Goal: Check status

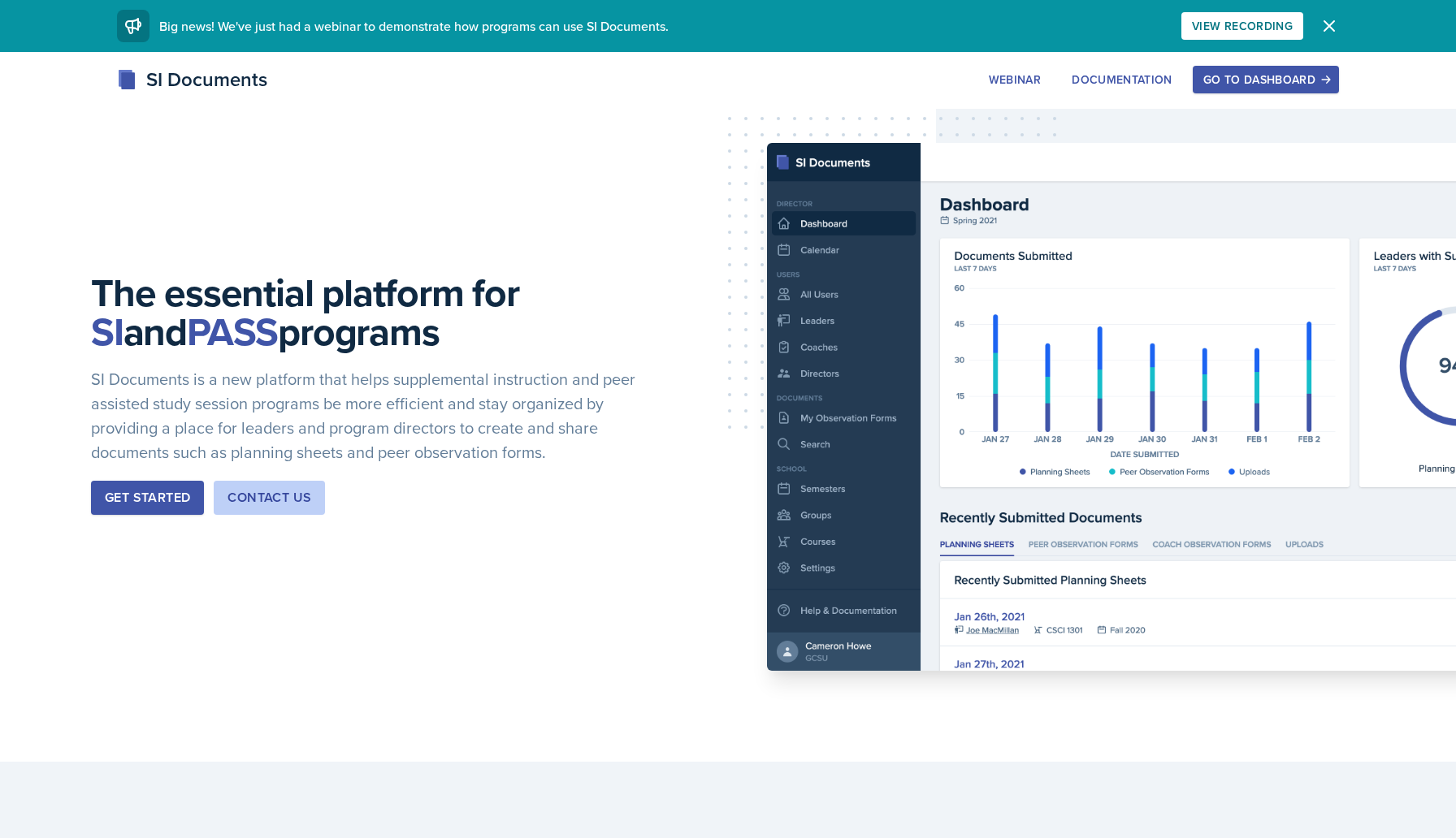
click at [1263, 80] on div "Go to Dashboard" at bounding box center [1266, 79] width 125 height 13
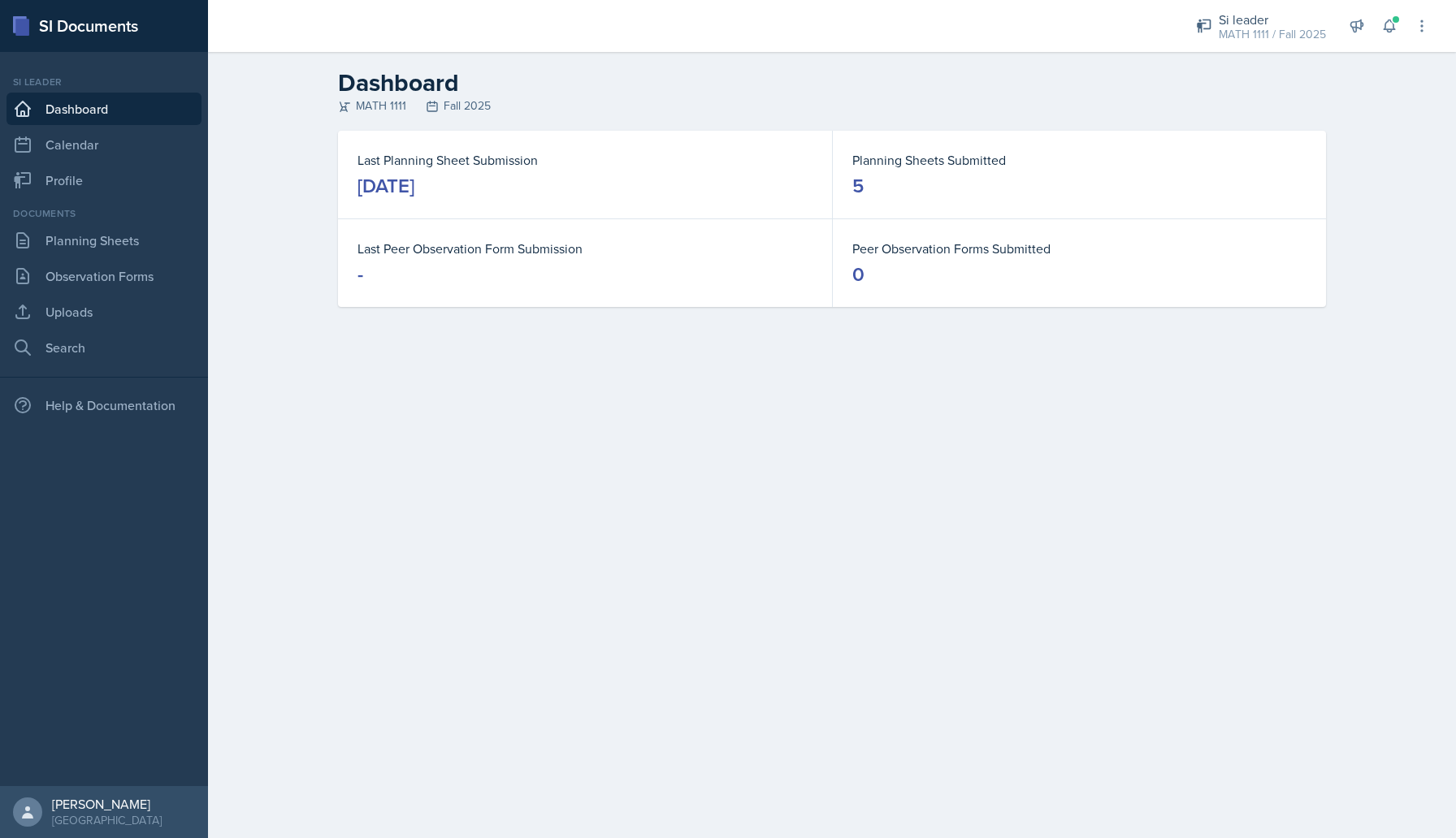
click at [1402, 19] on div "Si leader MATH 1111 / Fall 2025 Si leader MATH 1111 / Spring 2025 Si leader MAT…" at bounding box center [1302, 26] width 257 height 52
click at [1394, 19] on span at bounding box center [1395, 19] width 10 height 10
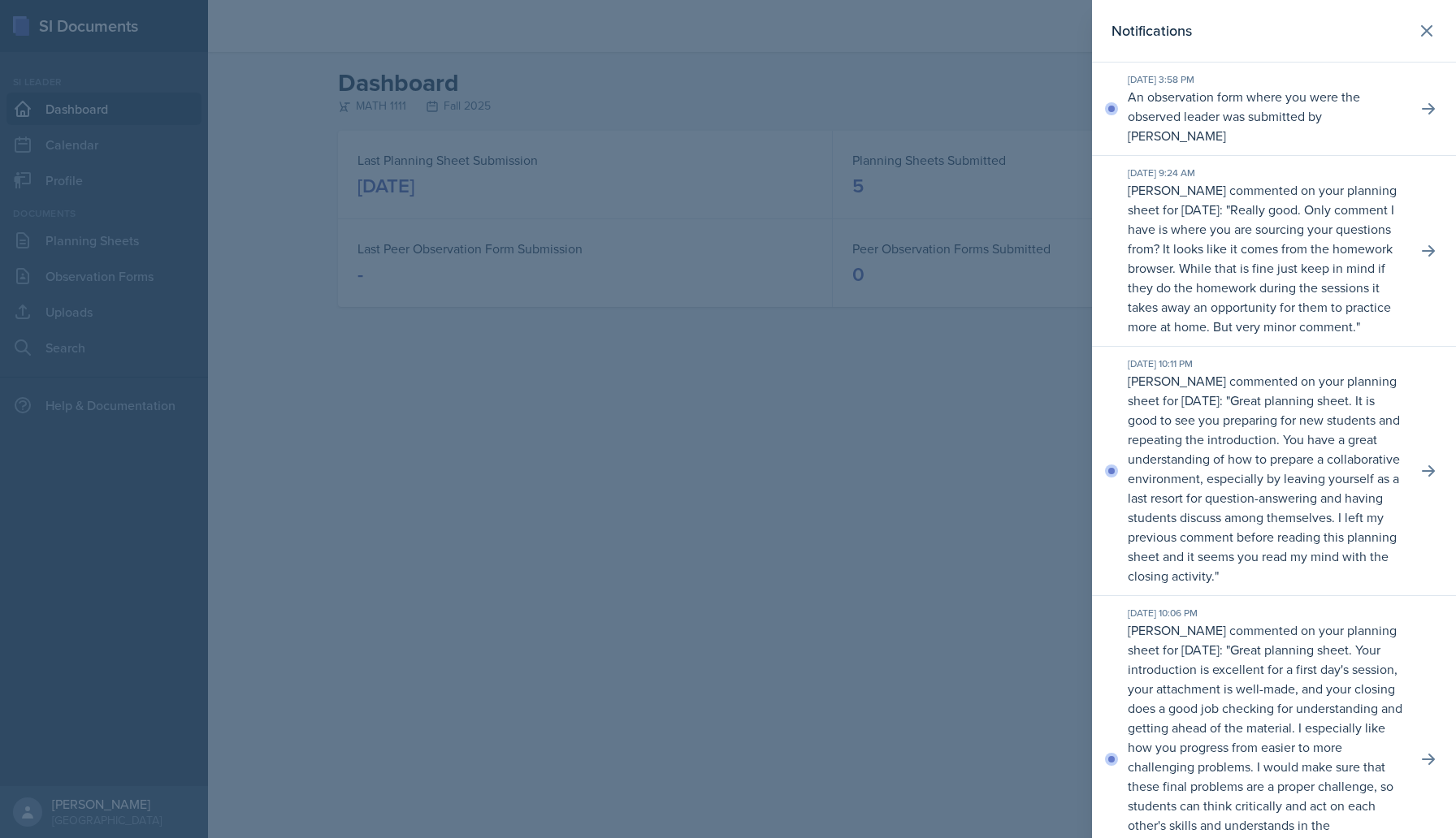
click at [1389, 111] on p "An observation form where you were the observed leader was submitted by [PERSON…" at bounding box center [1266, 115] width 276 height 58
click at [1268, 110] on p "An observation form where you were the observed leader was submitted by [PERSON…" at bounding box center [1266, 115] width 276 height 58
click at [1442, 95] on div "[DATE] 3:58 PM An observation form where you were the observed leader was submi…" at bounding box center [1274, 109] width 364 height 94
click at [1432, 102] on icon at bounding box center [1428, 109] width 17 height 16
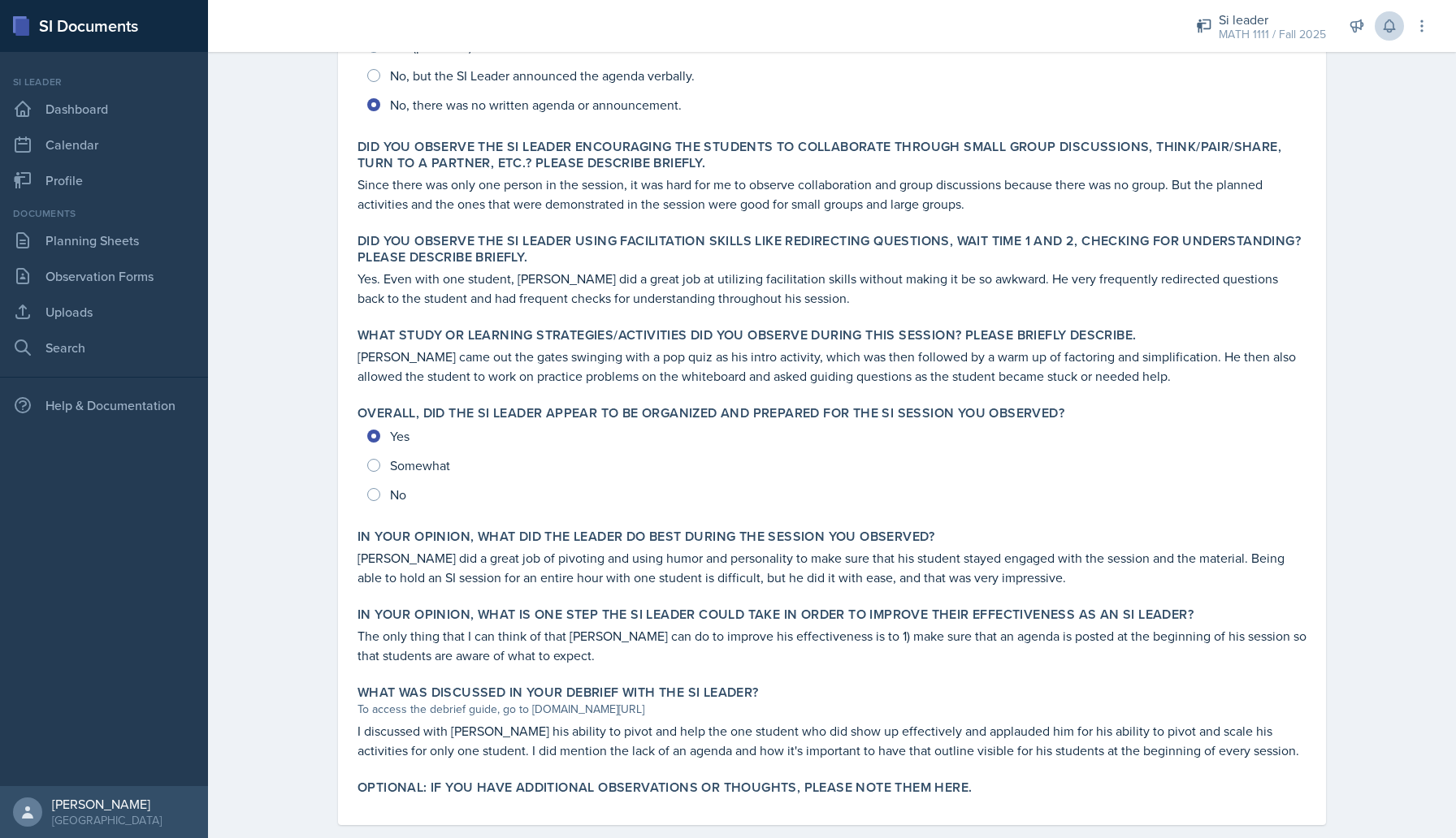
scroll to position [470, 0]
